Goal: Transaction & Acquisition: Purchase product/service

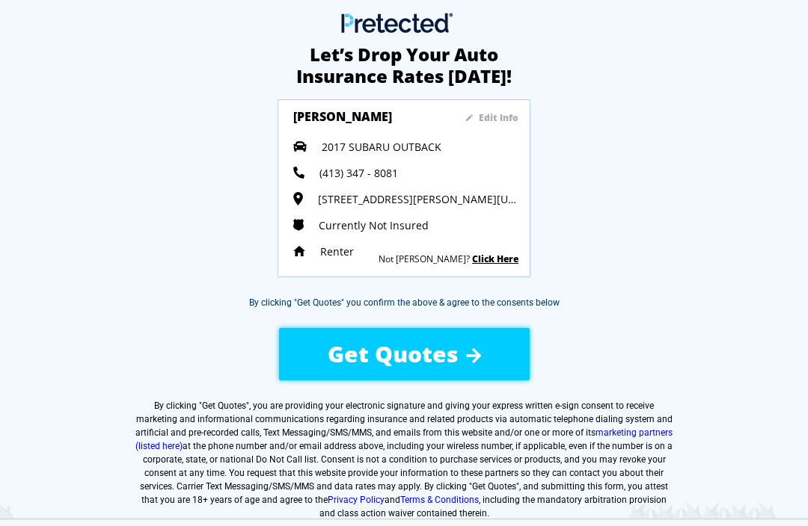
click at [428, 355] on span "Get Quotes" at bounding box center [393, 354] width 131 height 31
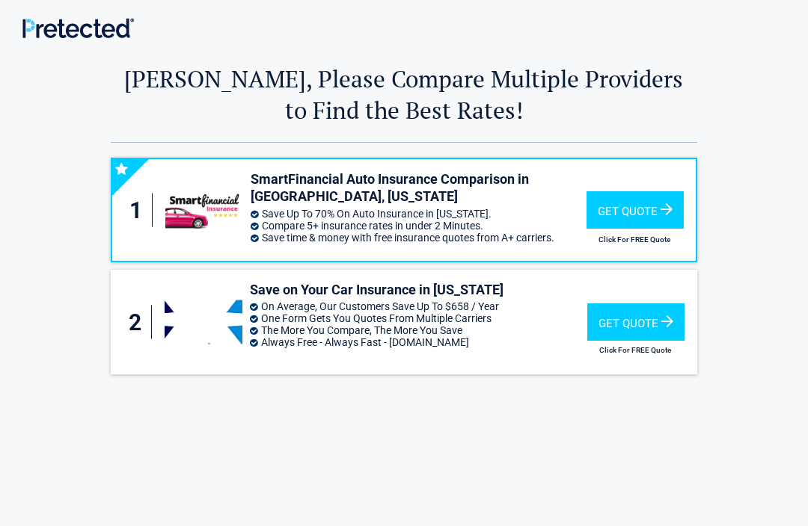
click at [643, 215] on div "Get Quote" at bounding box center [634, 209] width 97 height 37
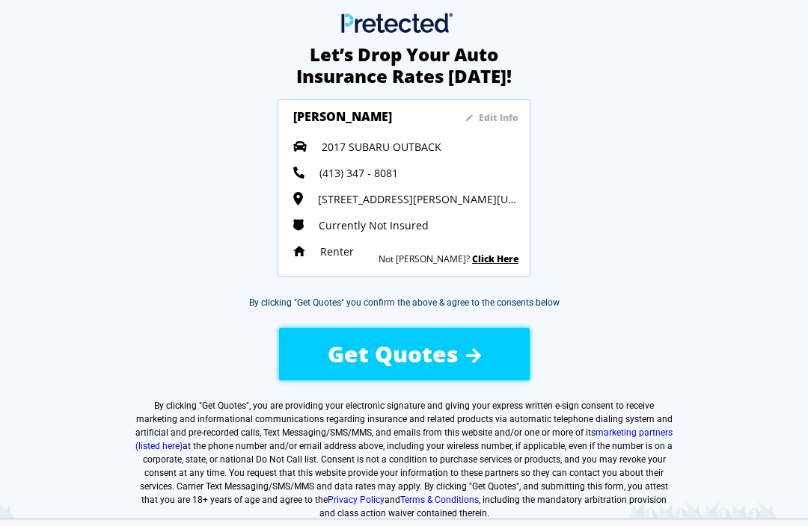
click at [390, 360] on span "Get Quotes" at bounding box center [393, 354] width 131 height 31
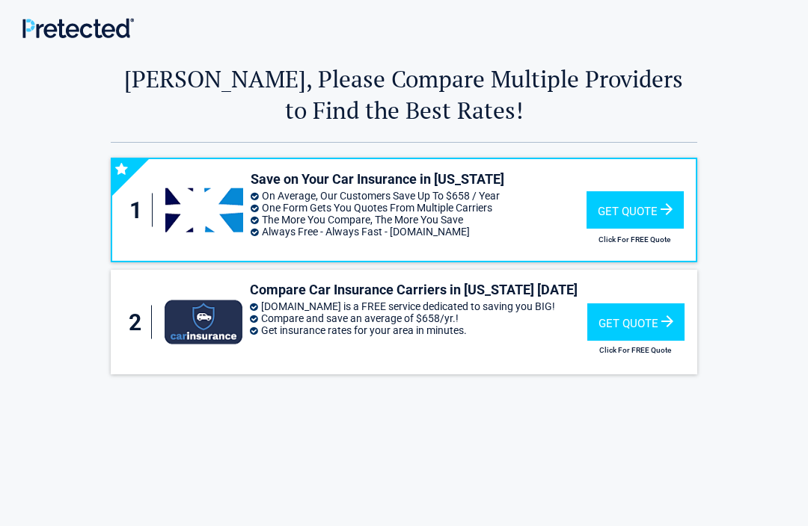
click at [627, 218] on div "Get Quote" at bounding box center [634, 209] width 97 height 37
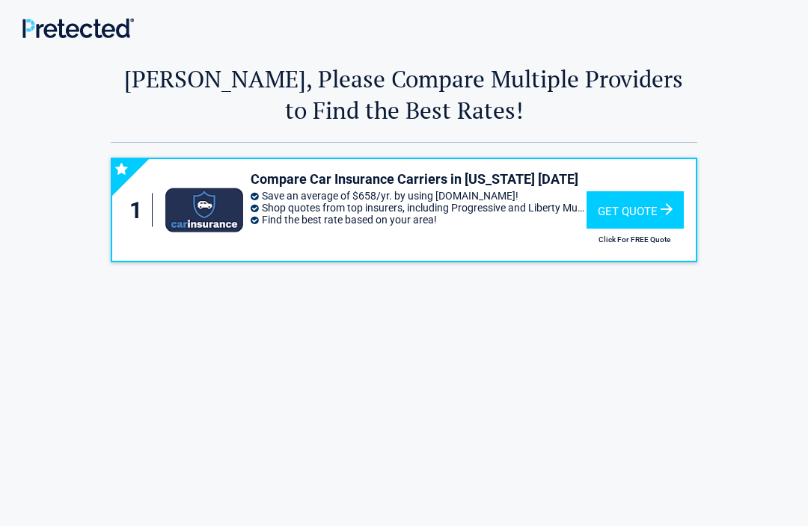
click at [648, 218] on div "Get Quote" at bounding box center [634, 209] width 97 height 37
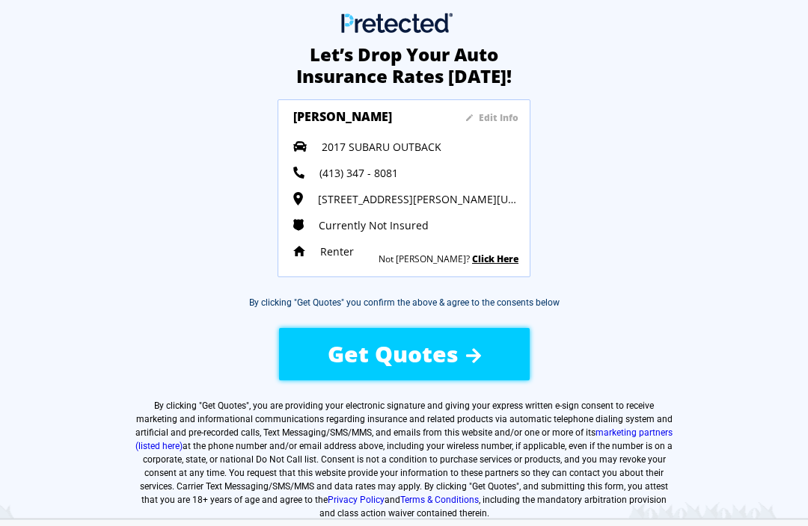
click at [414, 367] on span "Get Quotes" at bounding box center [393, 354] width 131 height 31
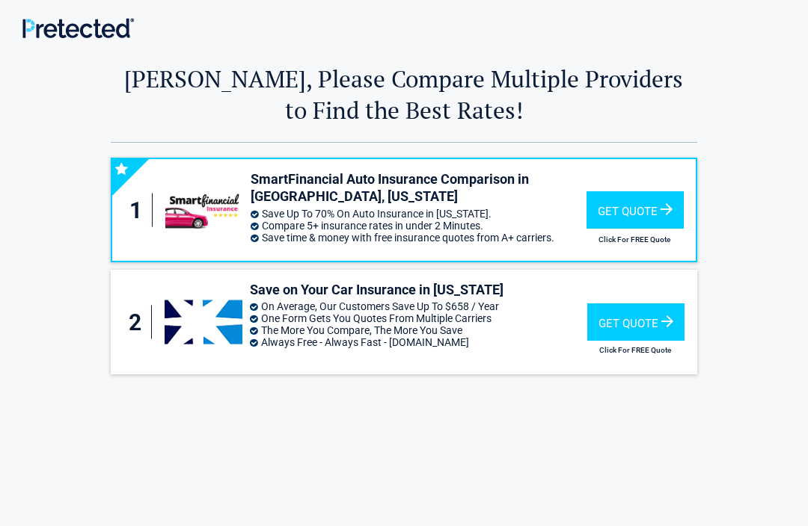
click at [643, 221] on div "Get Quote" at bounding box center [634, 209] width 97 height 37
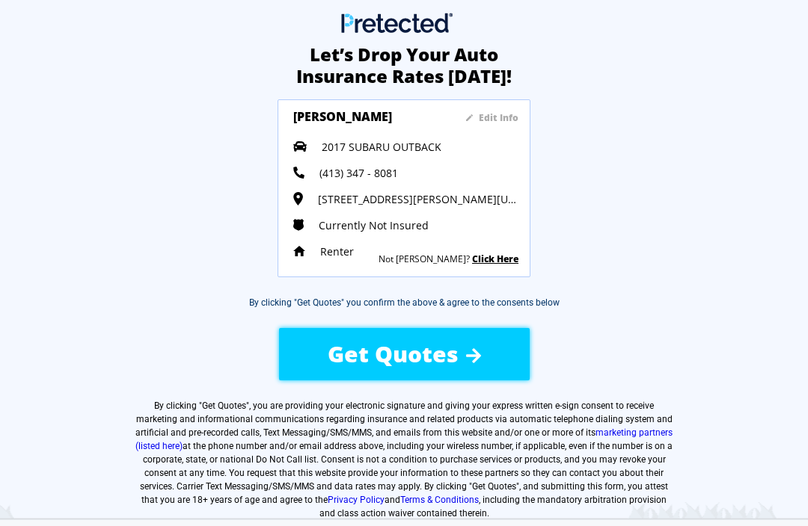
click at [445, 363] on span "Get Quotes" at bounding box center [393, 354] width 131 height 31
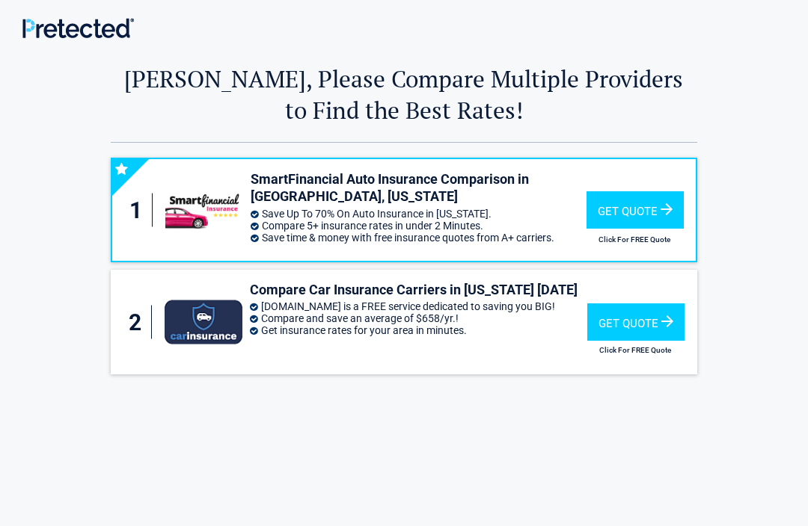
click at [633, 218] on div "Get Quote" at bounding box center [634, 209] width 97 height 37
